Goal: Check status

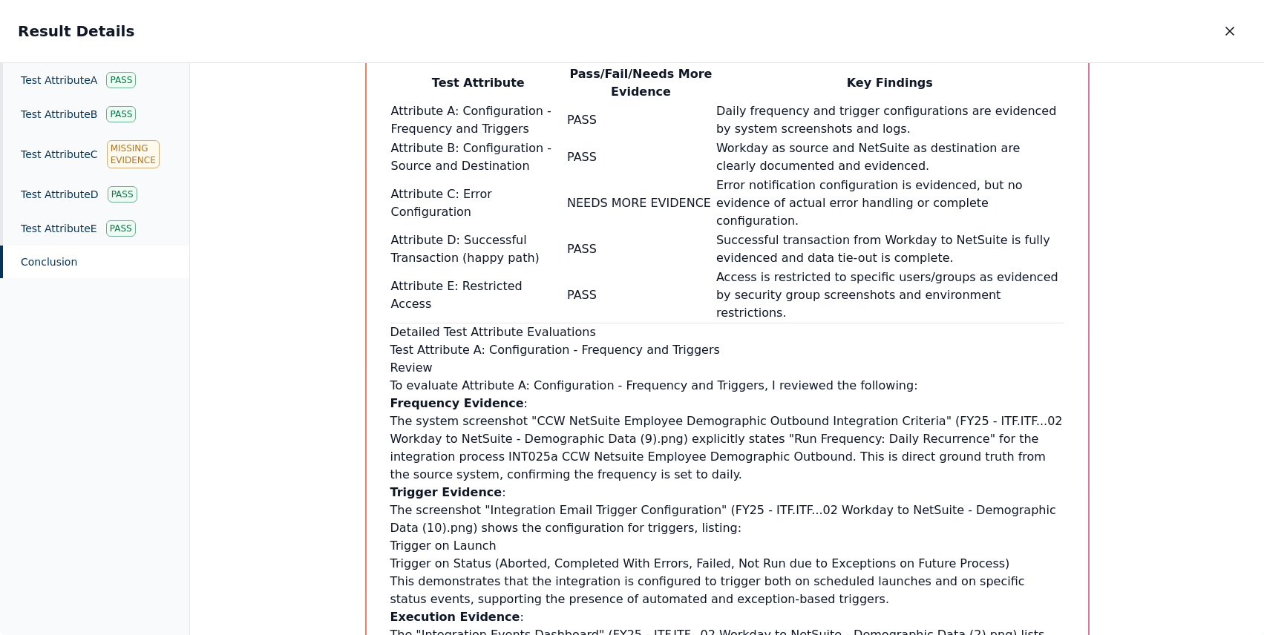
scroll to position [1093, 0]
click at [80, 79] on div "Test Attribute A Pass" at bounding box center [94, 80] width 189 height 34
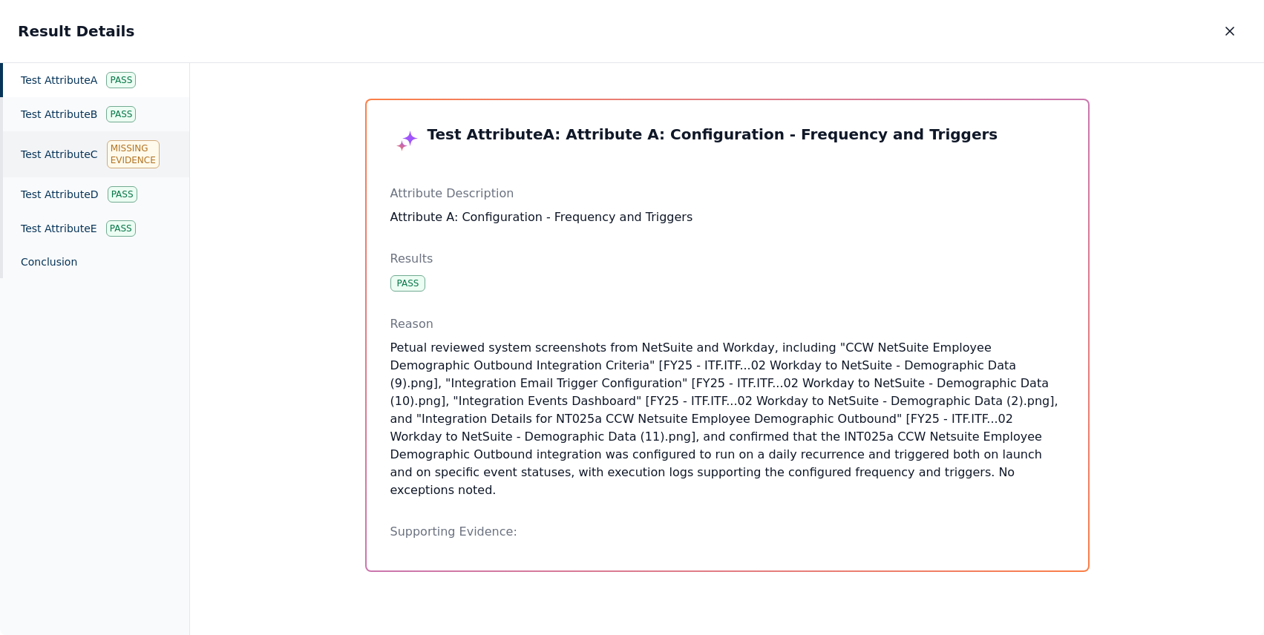
click at [75, 151] on div "Test Attribute C Missing Evidence" at bounding box center [94, 154] width 189 height 46
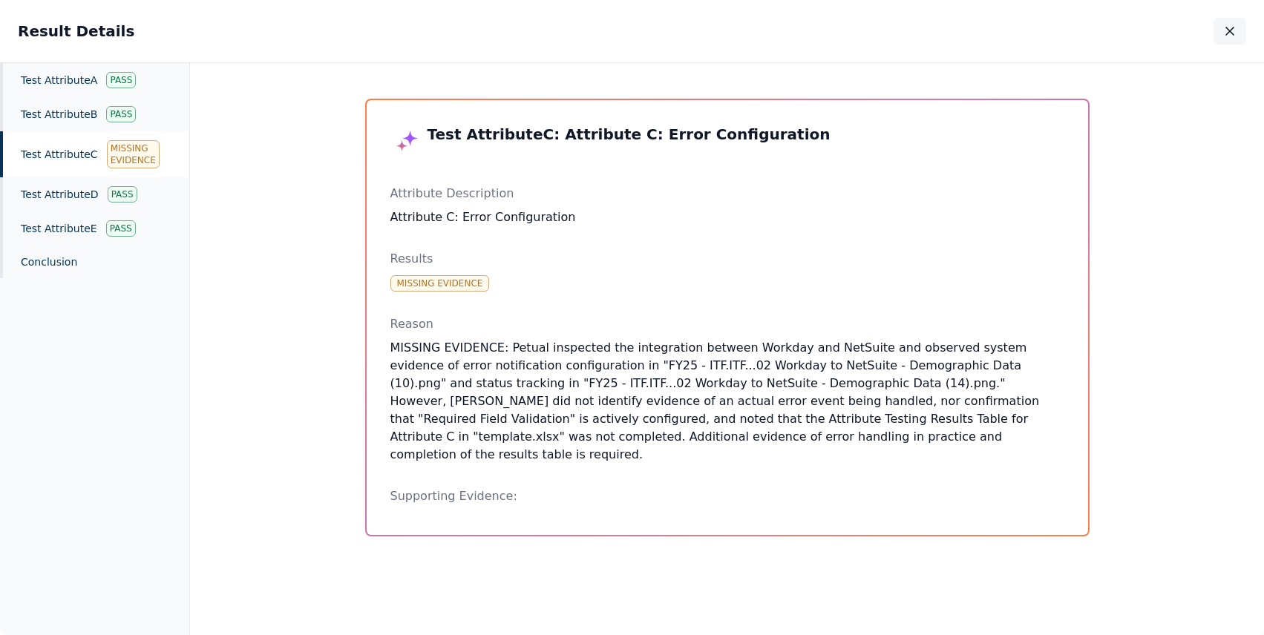
click at [1234, 32] on icon "button" at bounding box center [1230, 31] width 15 height 15
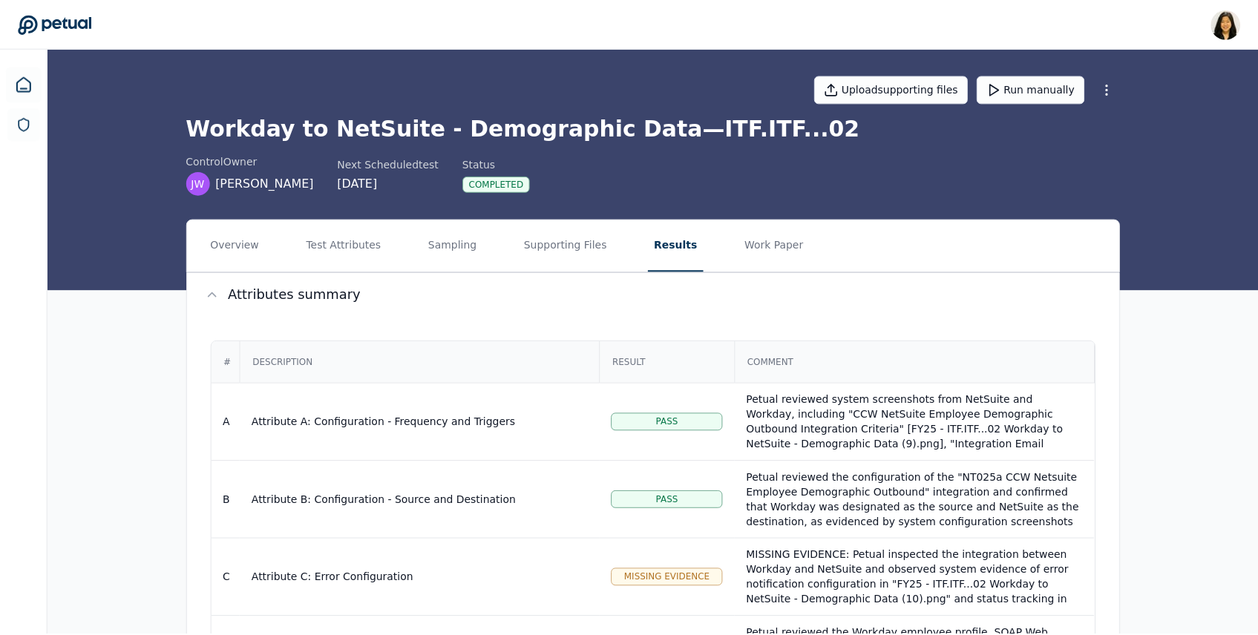
scroll to position [365, 0]
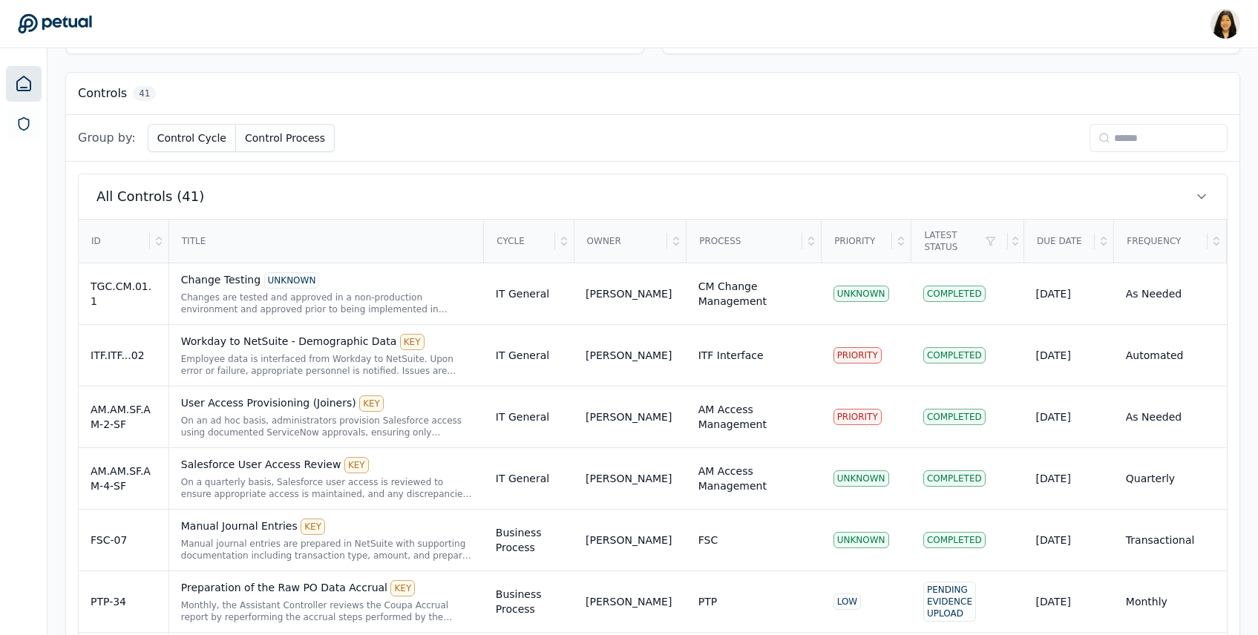
scroll to position [405, 0]
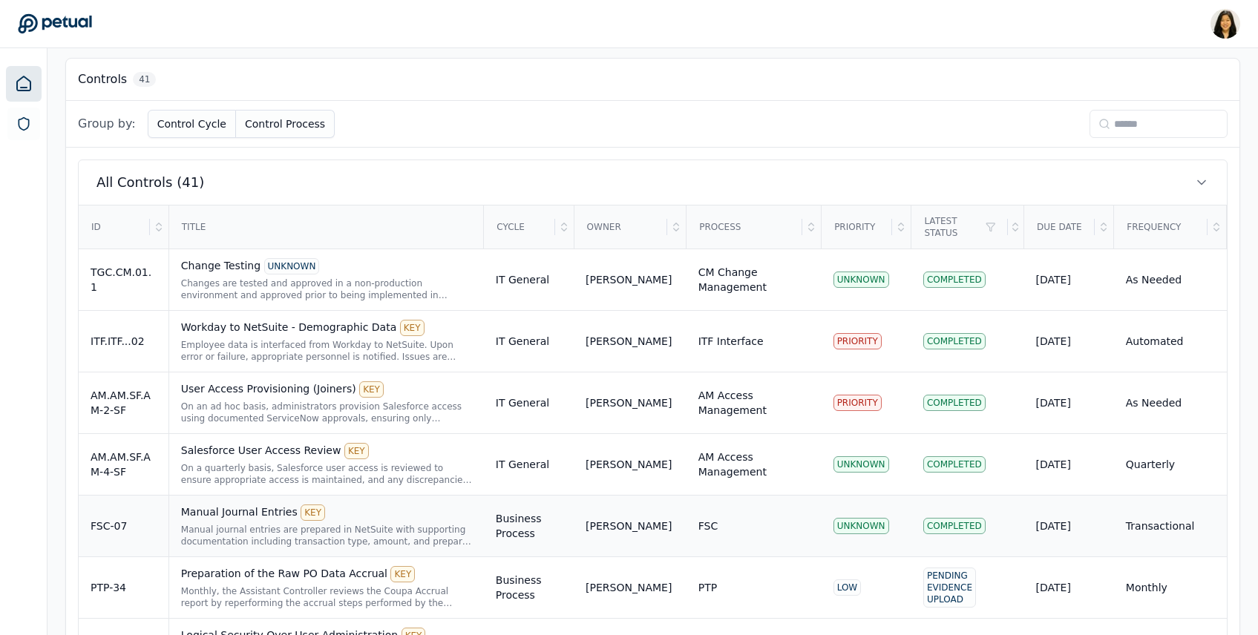
click at [340, 521] on div "Manual Journal Entries KEY Manual journal entries are prepared in NetSuite with…" at bounding box center [326, 526] width 291 height 43
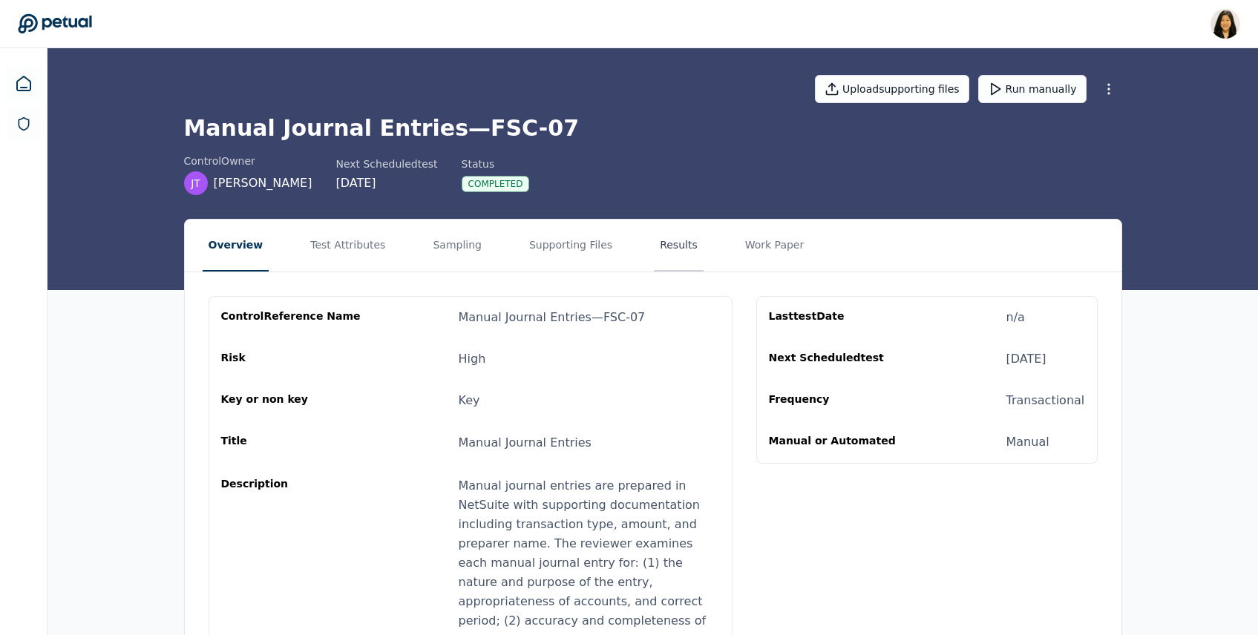
click at [654, 245] on button "Results" at bounding box center [679, 246] width 50 height 52
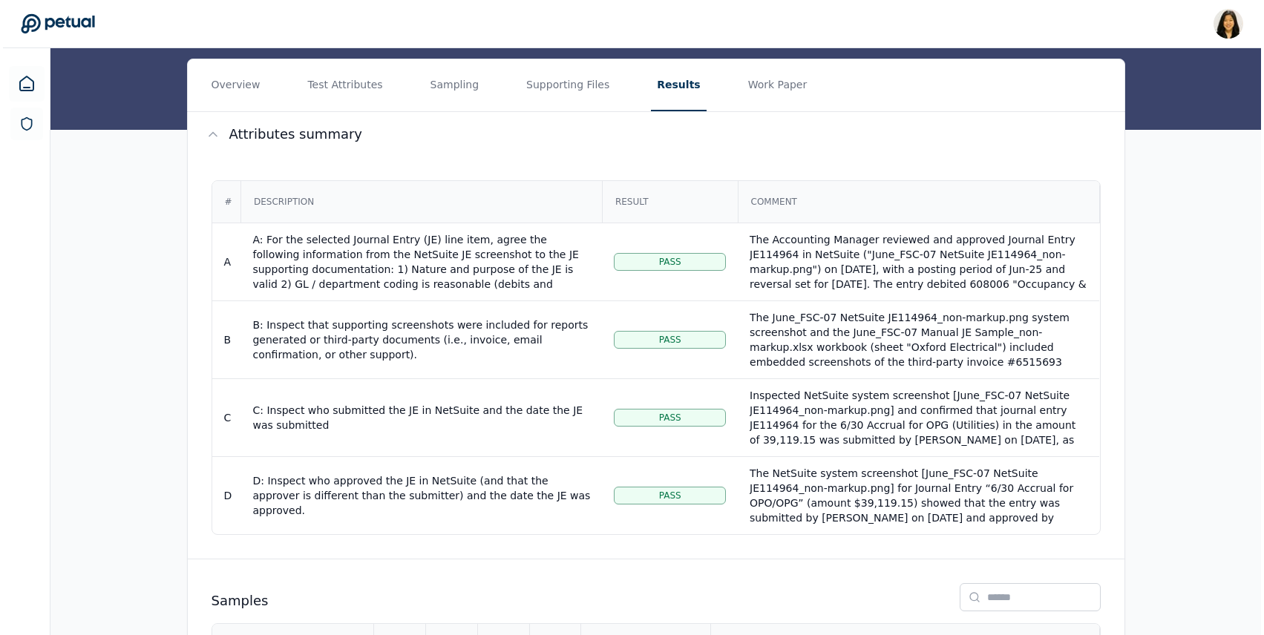
scroll to position [287, 0]
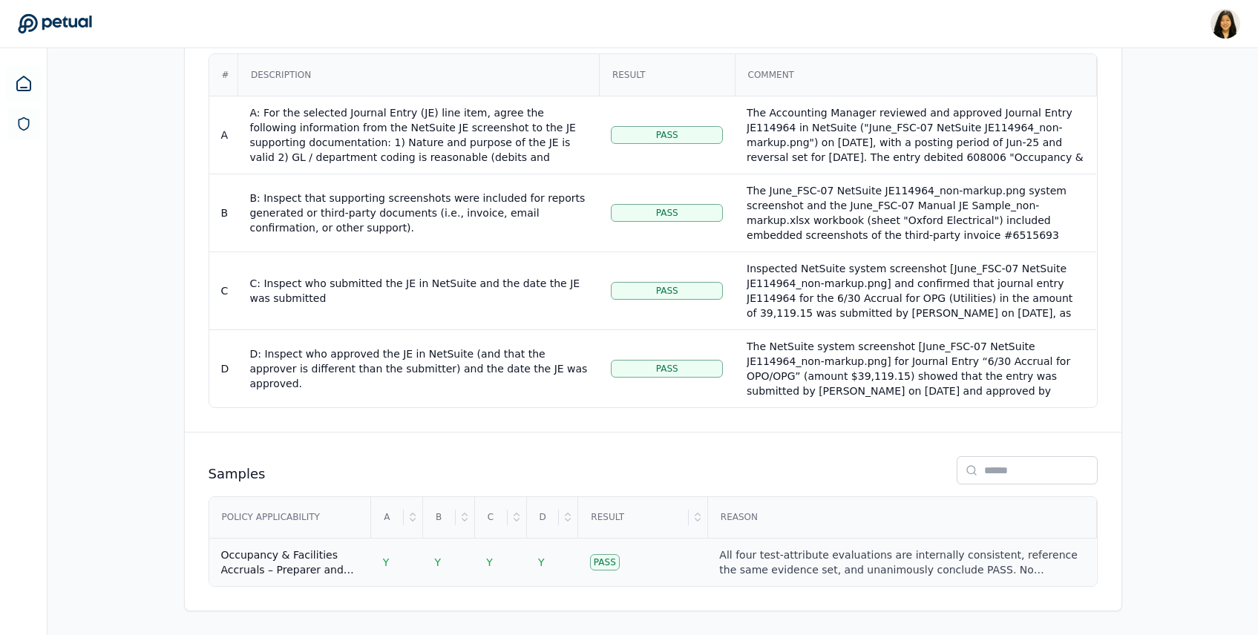
click at [682, 564] on td "Pass" at bounding box center [643, 563] width 130 height 48
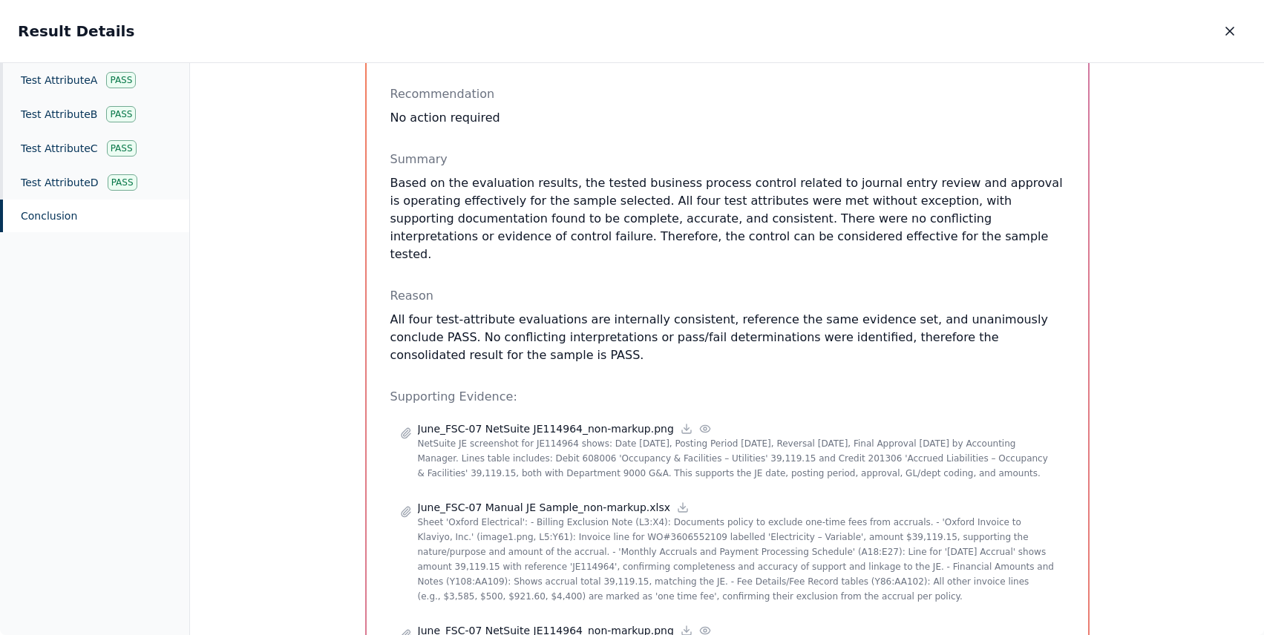
scroll to position [390, 0]
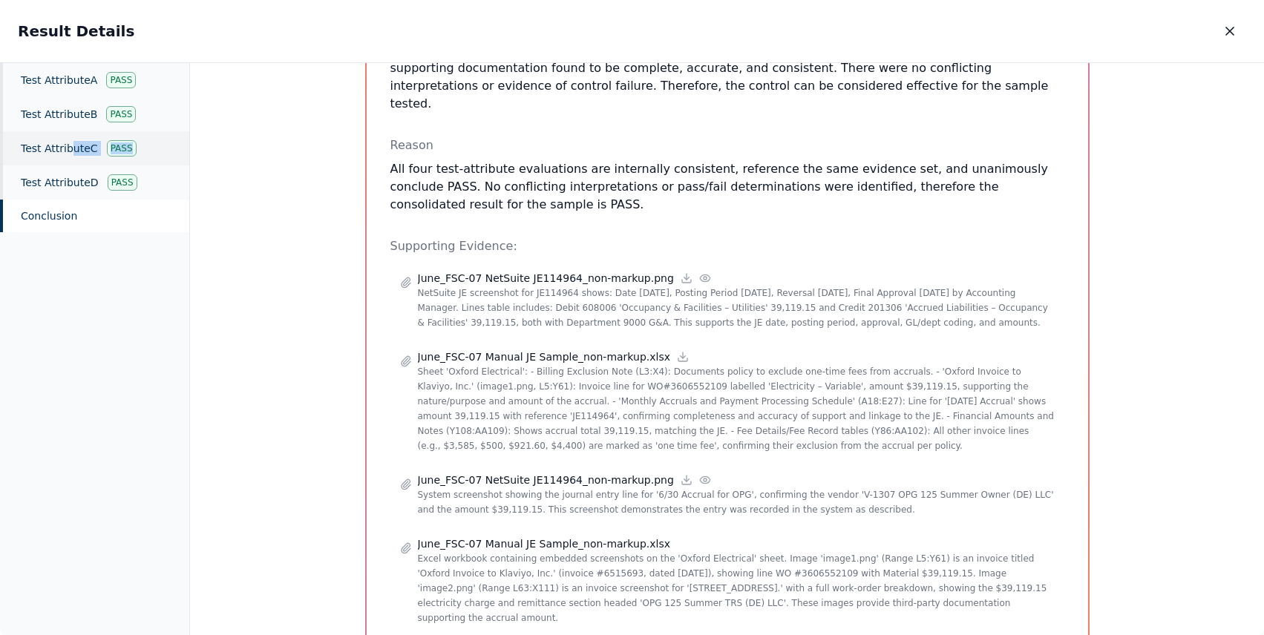
click at [72, 155] on div "Test Attribute C Pass" at bounding box center [94, 148] width 189 height 34
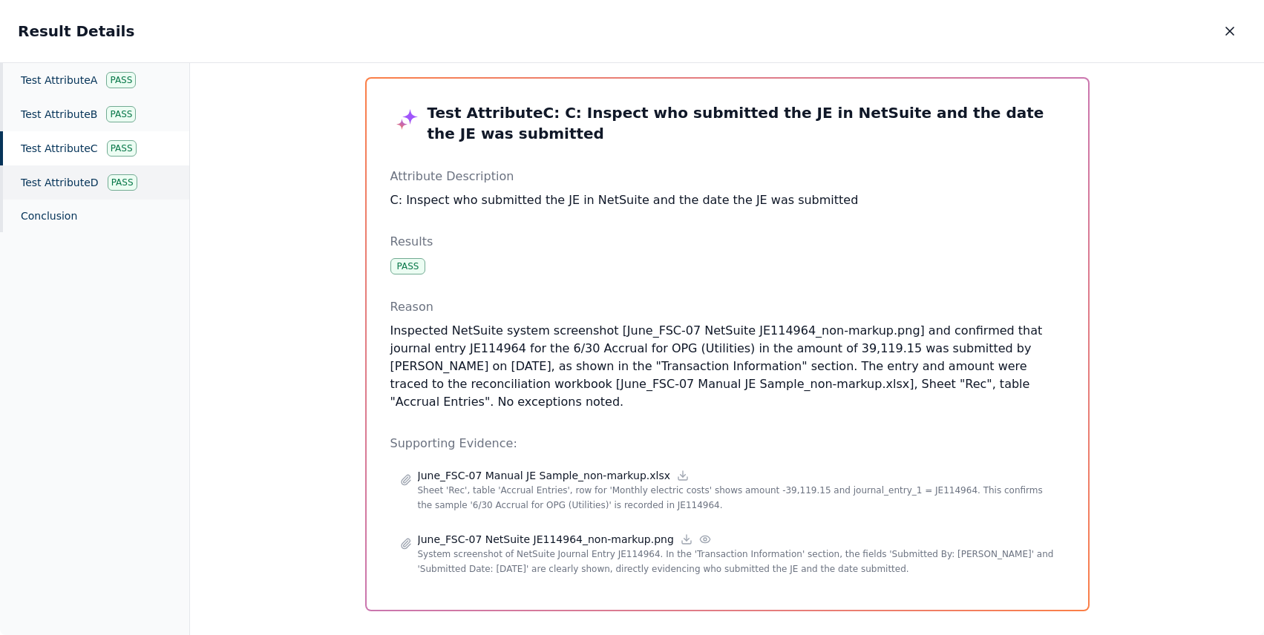
click at [79, 178] on div "Test Attribute D Pass" at bounding box center [94, 183] width 189 height 34
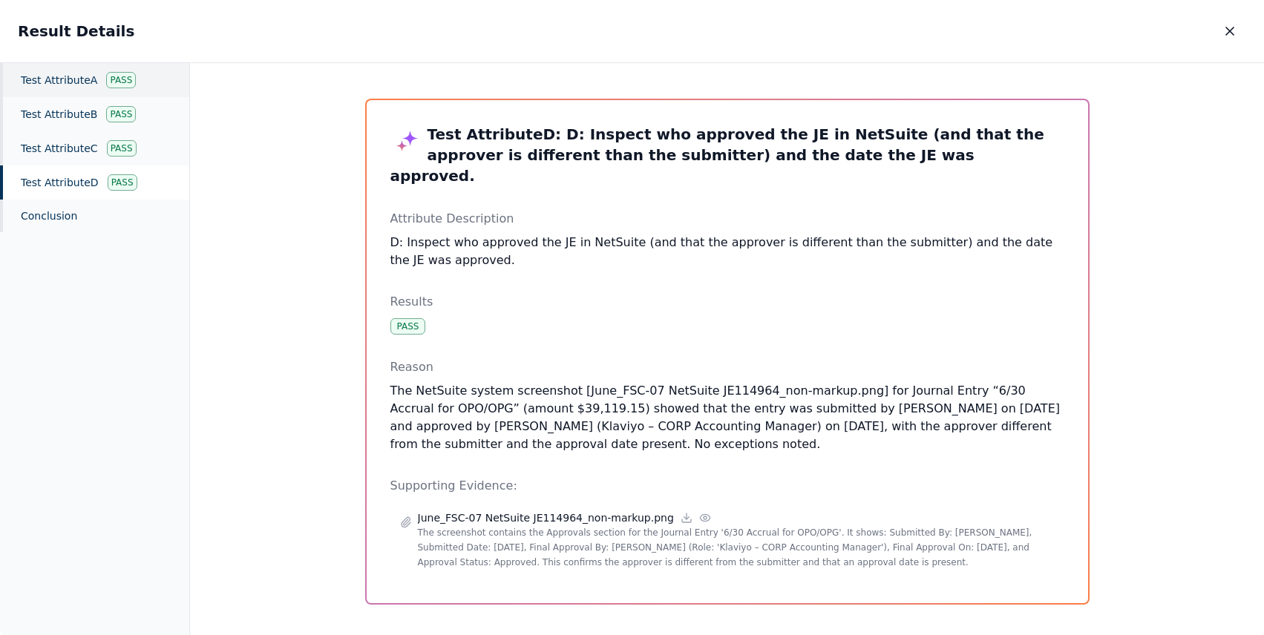
click at [72, 96] on div "Test Attribute A Pass" at bounding box center [94, 80] width 189 height 34
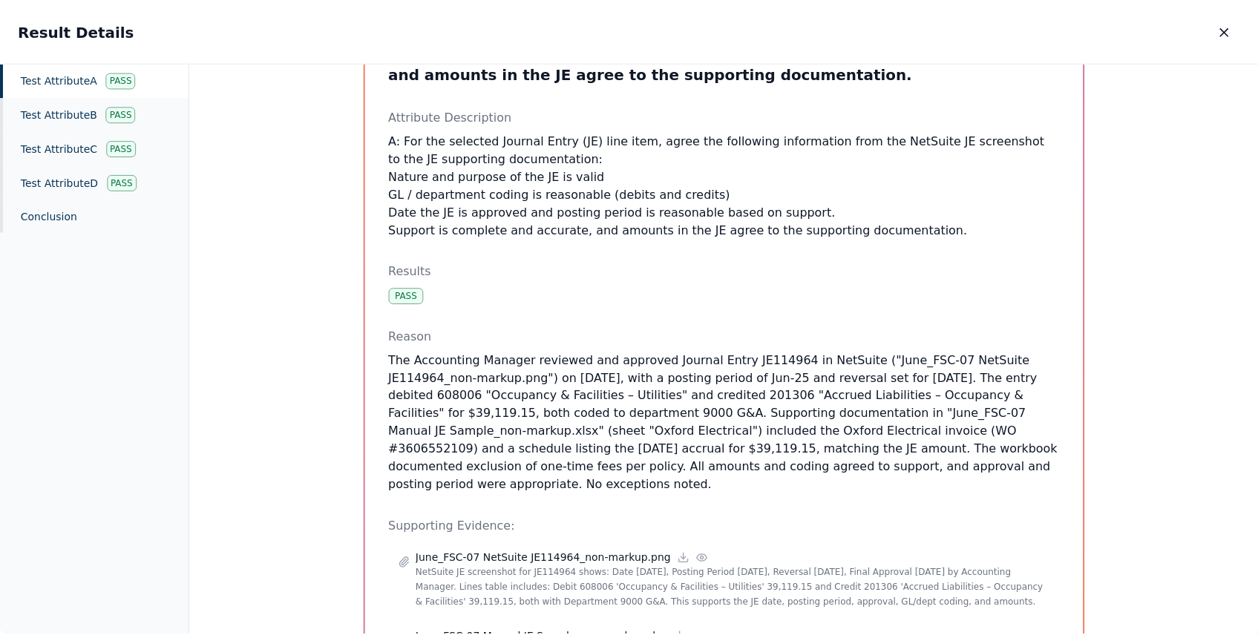
scroll to position [220, 0]
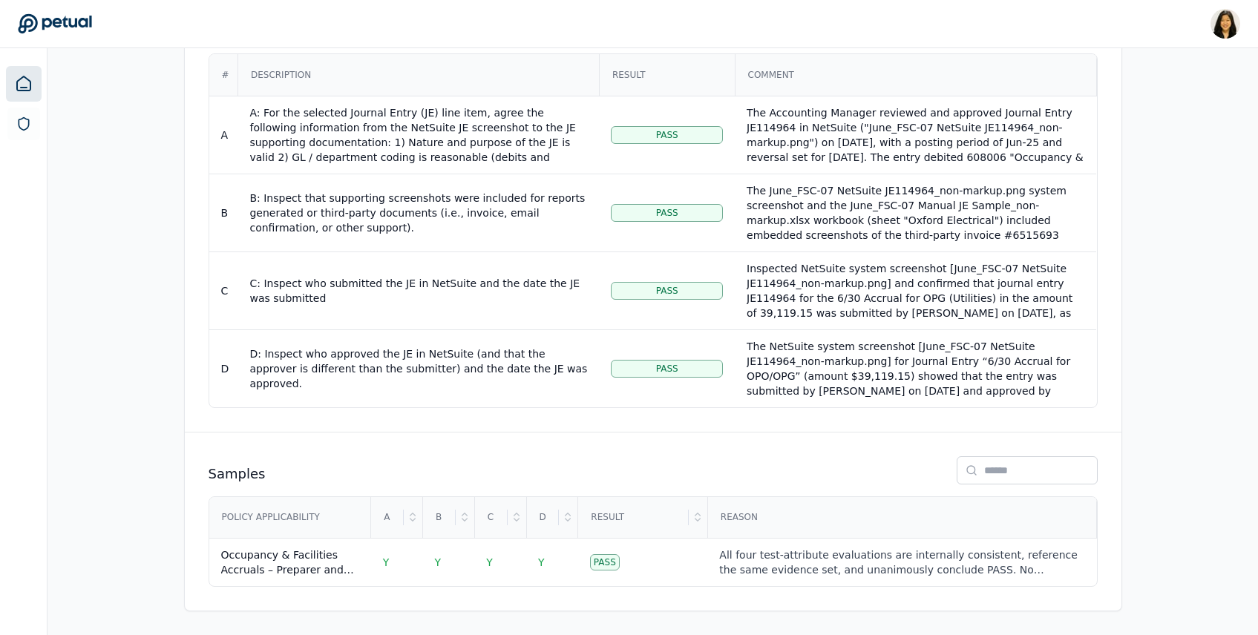
click at [36, 82] on link at bounding box center [24, 84] width 36 height 36
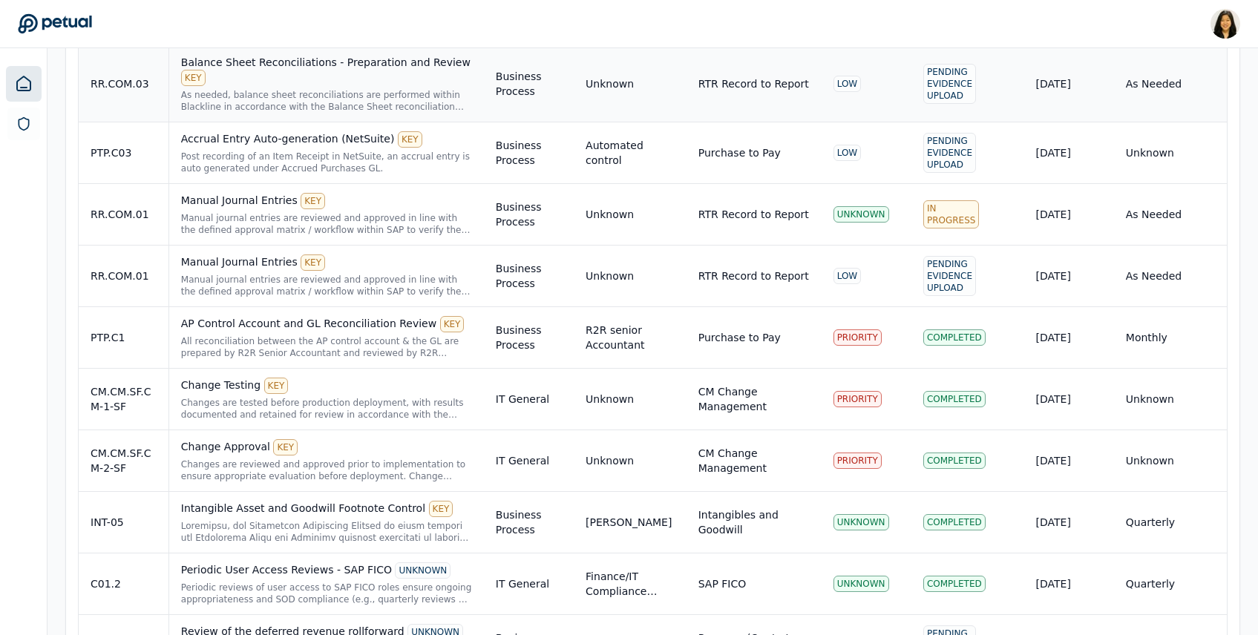
scroll to position [1604, 0]
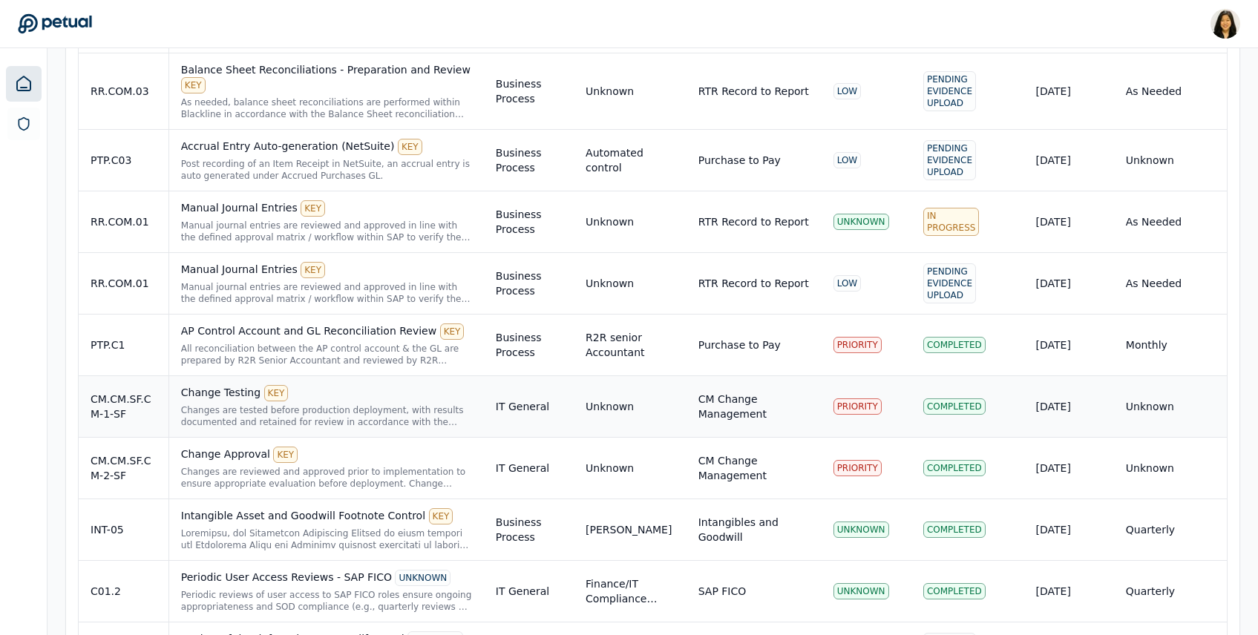
click at [329, 415] on div "Changes are tested before production deployment, with results documented and re…" at bounding box center [326, 417] width 291 height 24
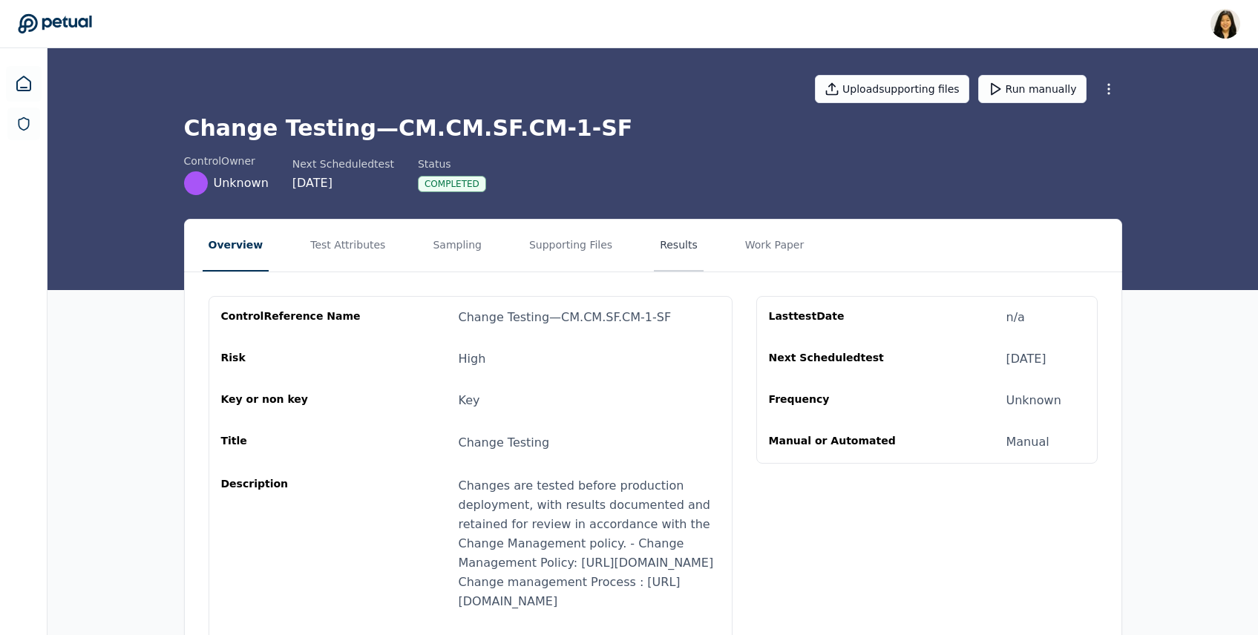
click at [654, 231] on button "Results" at bounding box center [679, 246] width 50 height 52
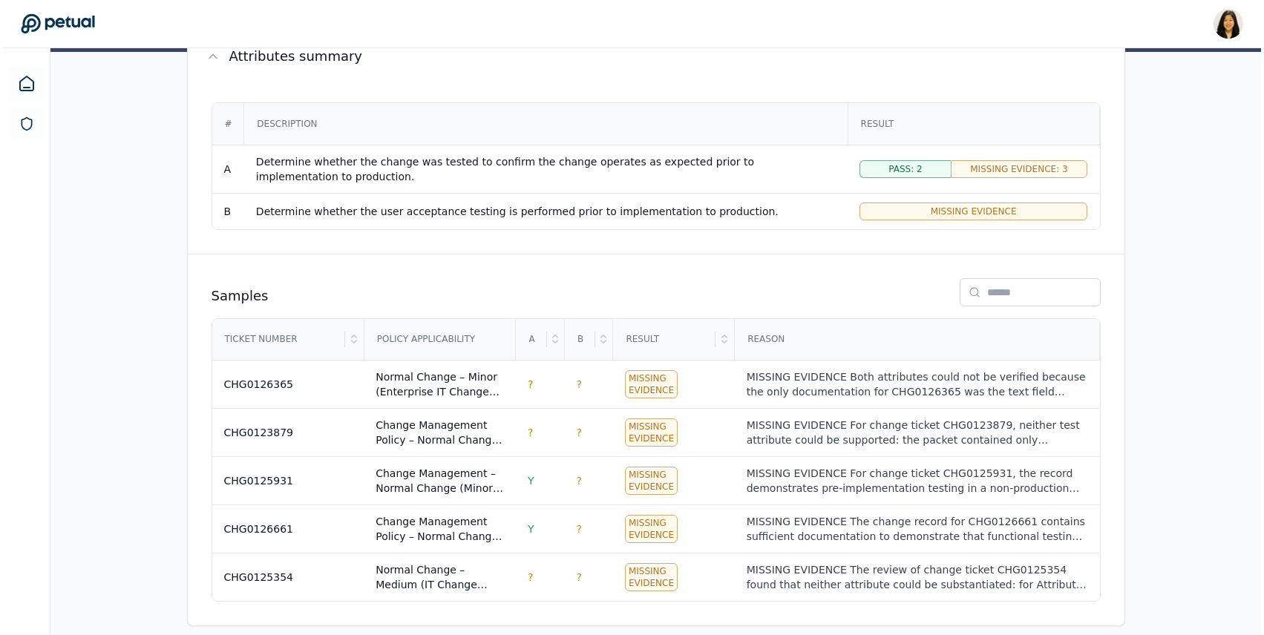
scroll to position [253, 0]
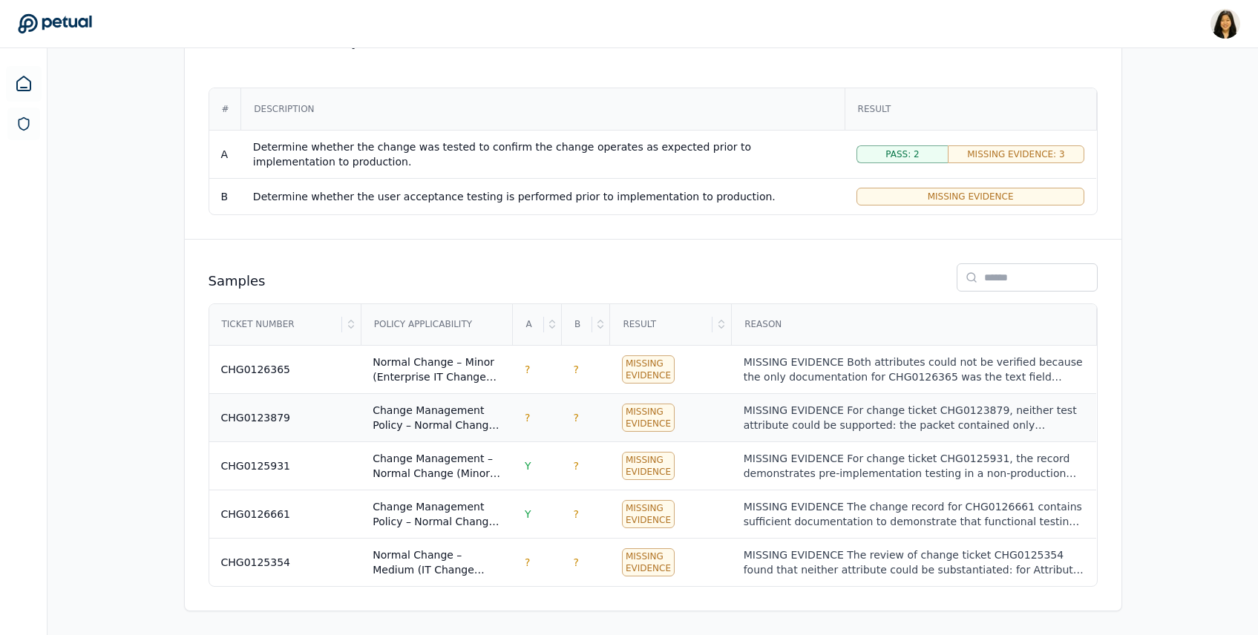
click at [388, 428] on div "Change Management Policy – Normal Change (Minor risk)" at bounding box center [437, 418] width 128 height 30
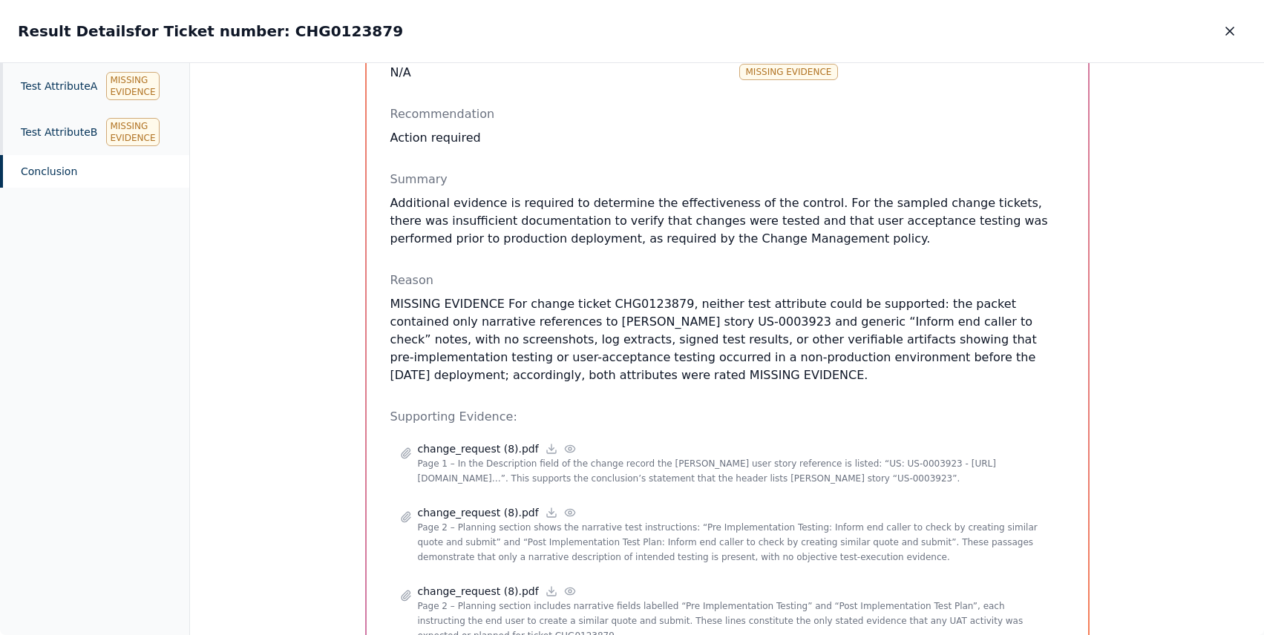
scroll to position [144, 0]
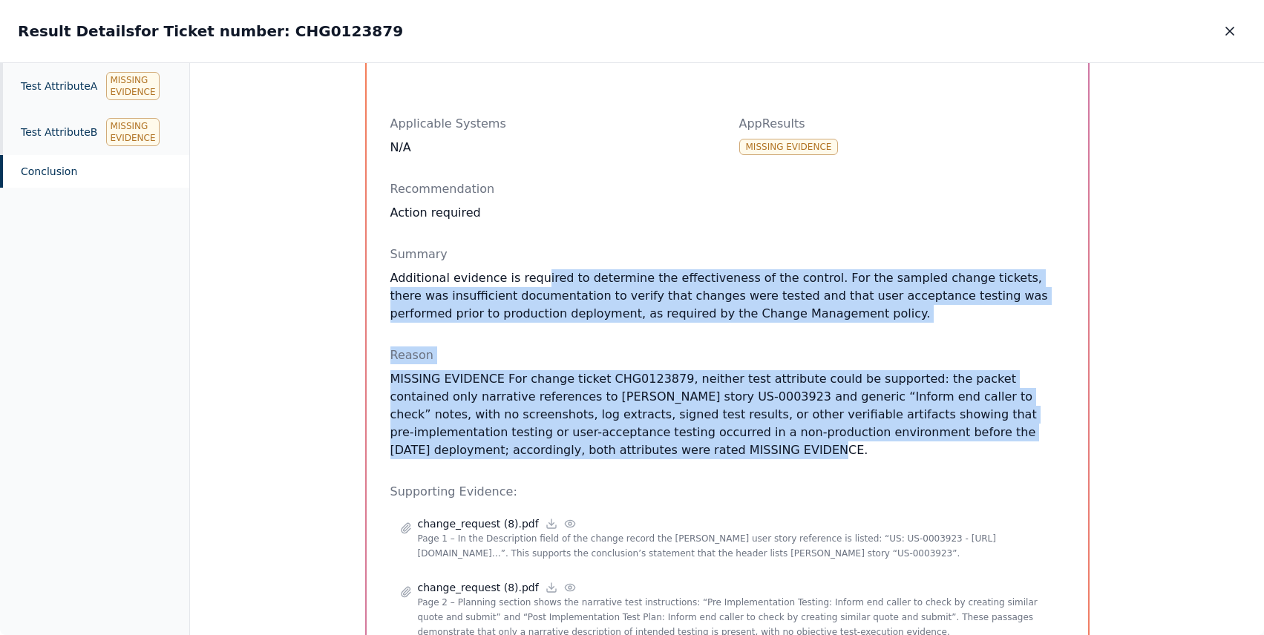
drag, startPoint x: 529, startPoint y: 276, endPoint x: 556, endPoint y: 451, distance: 176.6
click at [556, 454] on div "Recommendation Action required Summary Additional evidence is required to deter…" at bounding box center [727, 486] width 674 height 612
click at [559, 393] on p "MISSING EVIDENCE For change ticket CHG0123879, neither test attribute could be …" at bounding box center [727, 414] width 674 height 89
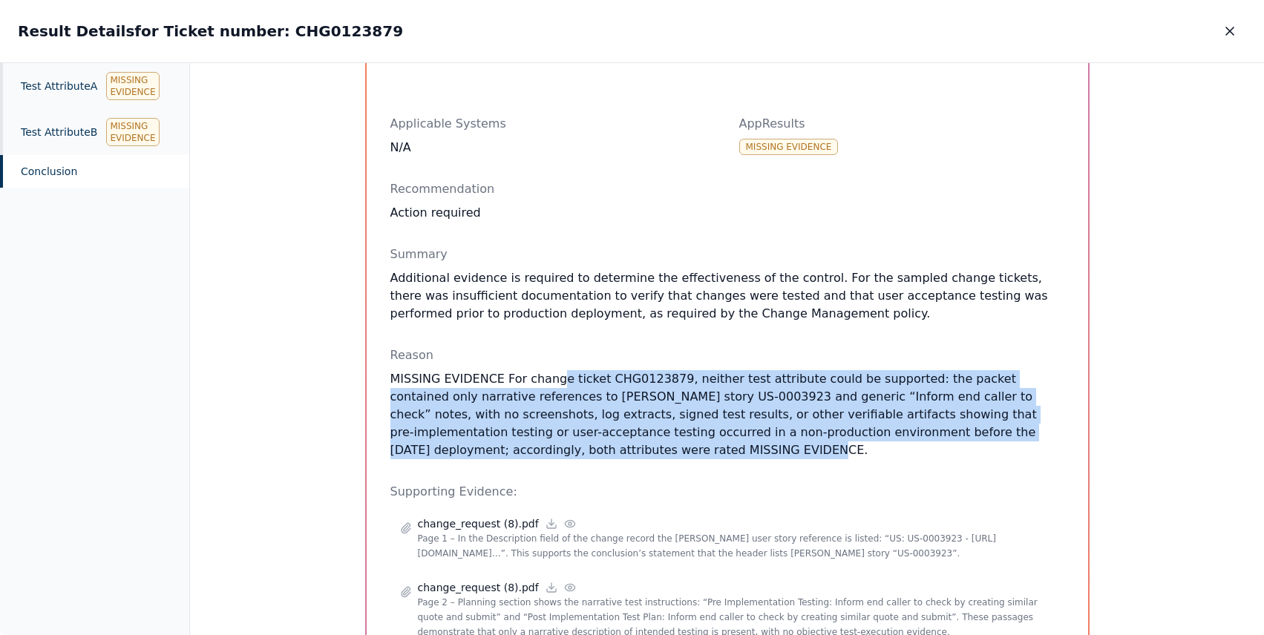
drag, startPoint x: 552, startPoint y: 376, endPoint x: 552, endPoint y: 448, distance: 71.3
click at [552, 452] on p "MISSING EVIDENCE For change ticket CHG0123879, neither test attribute could be …" at bounding box center [727, 414] width 674 height 89
click at [552, 448] on p "MISSING EVIDENCE For change ticket CHG0123879, neither test attribute could be …" at bounding box center [727, 414] width 674 height 89
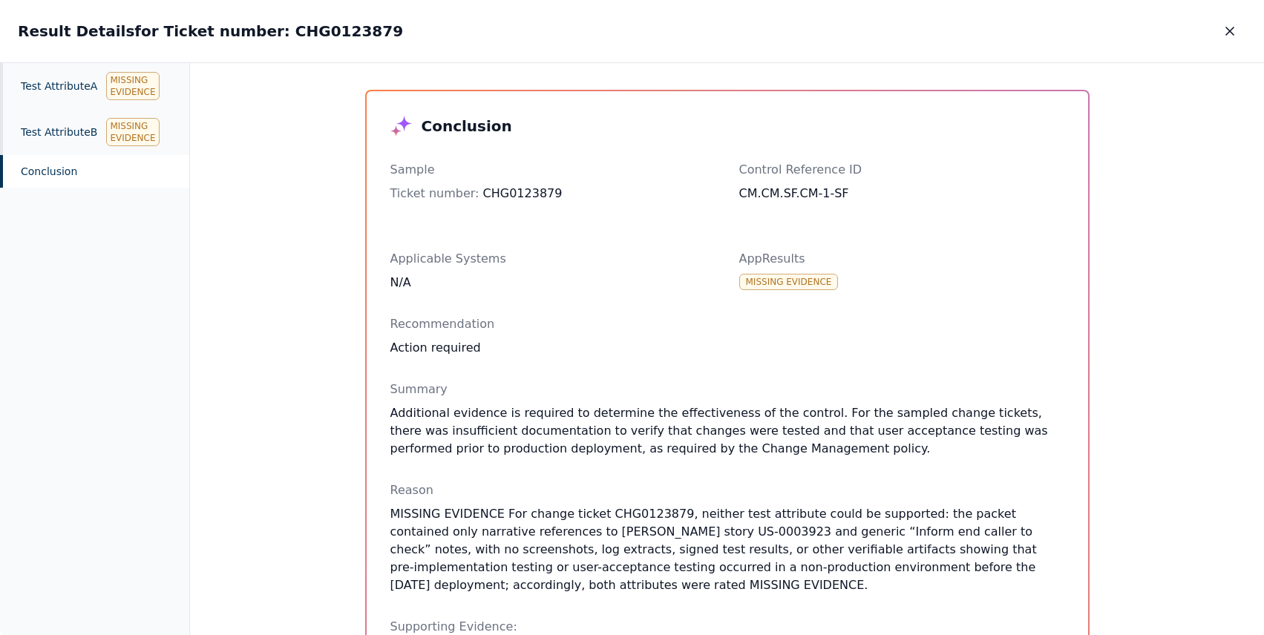
scroll to position [0, 0]
